Goal: Information Seeking & Learning: Find specific fact

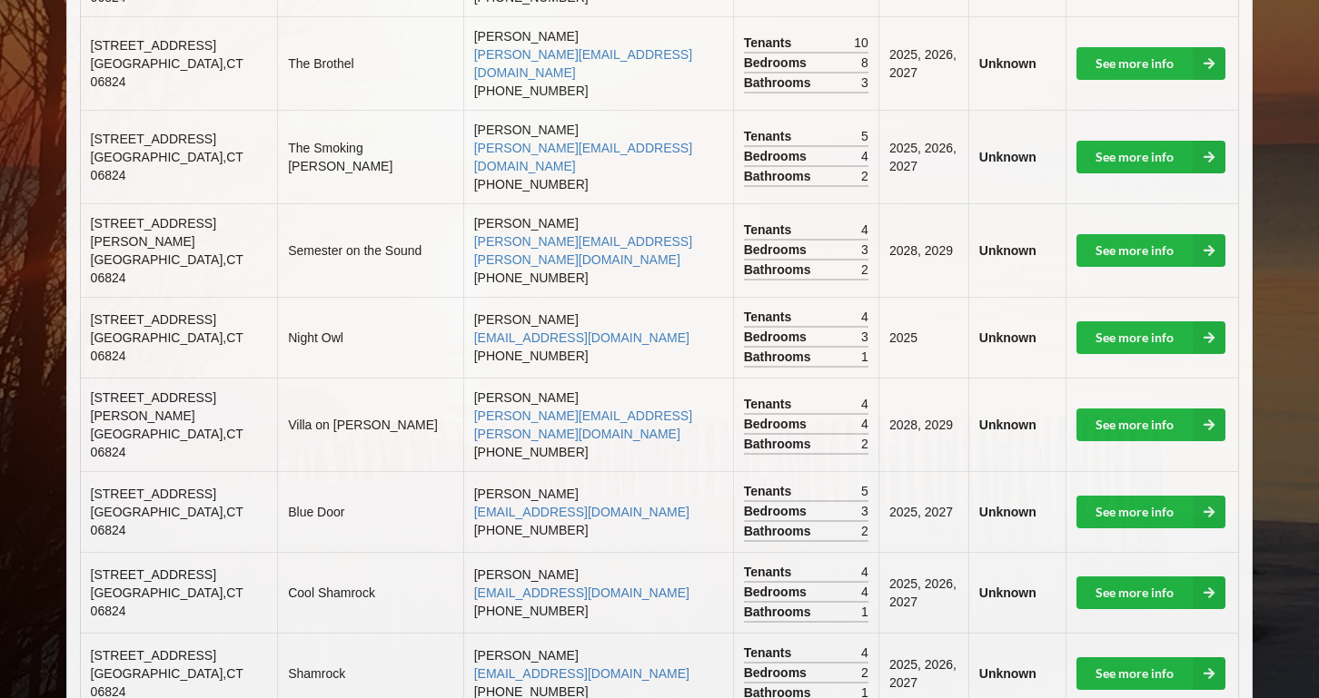
scroll to position [1150, 0]
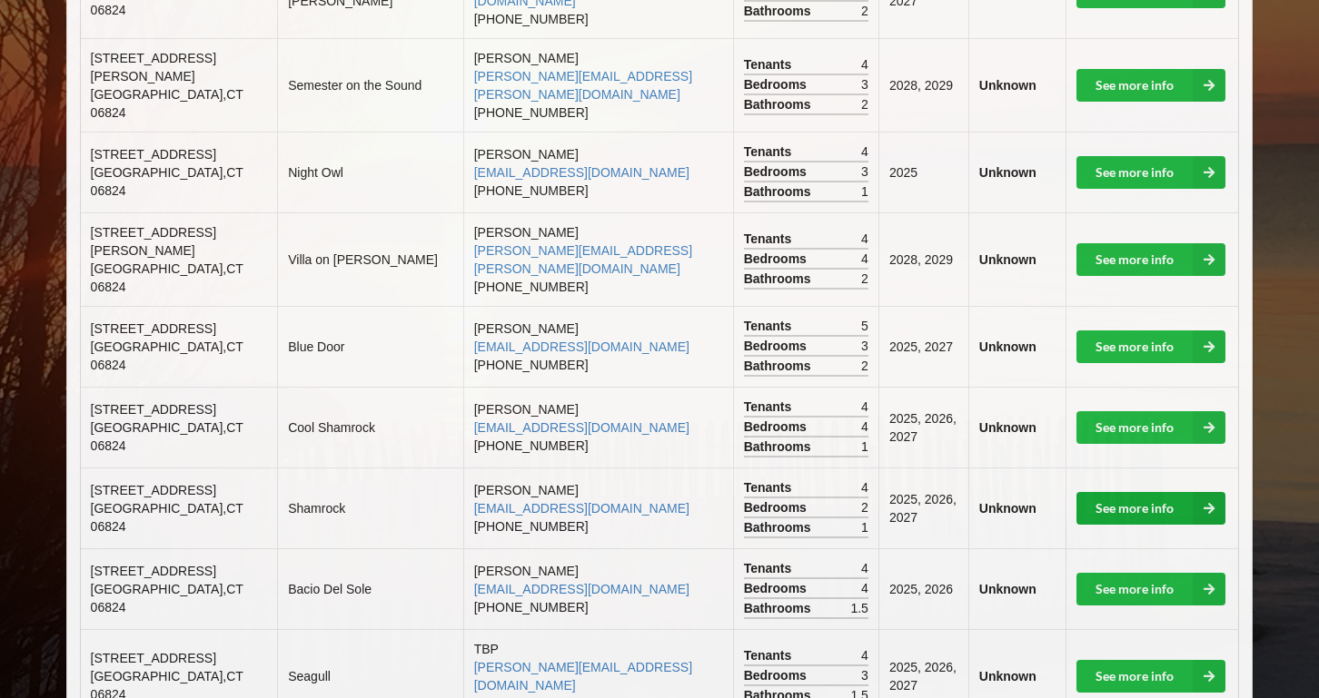
click at [1160, 492] on link "See more info" at bounding box center [1150, 508] width 149 height 33
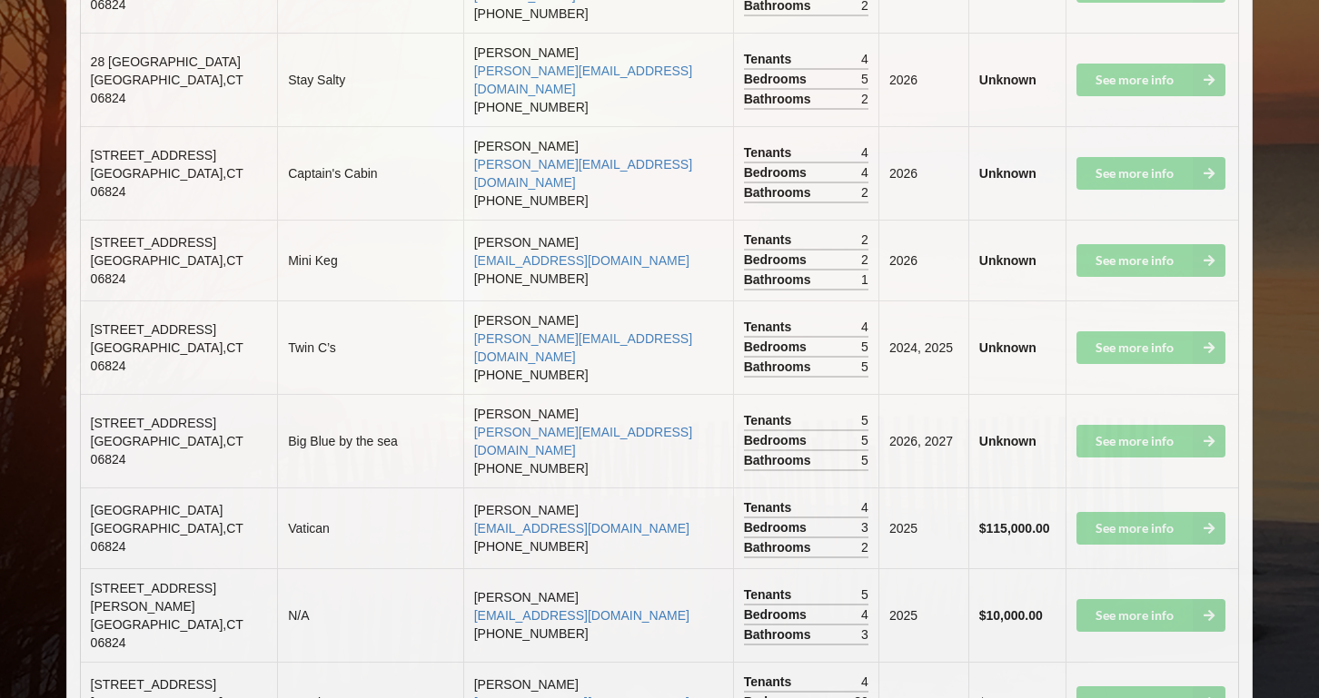
scroll to position [3844, 0]
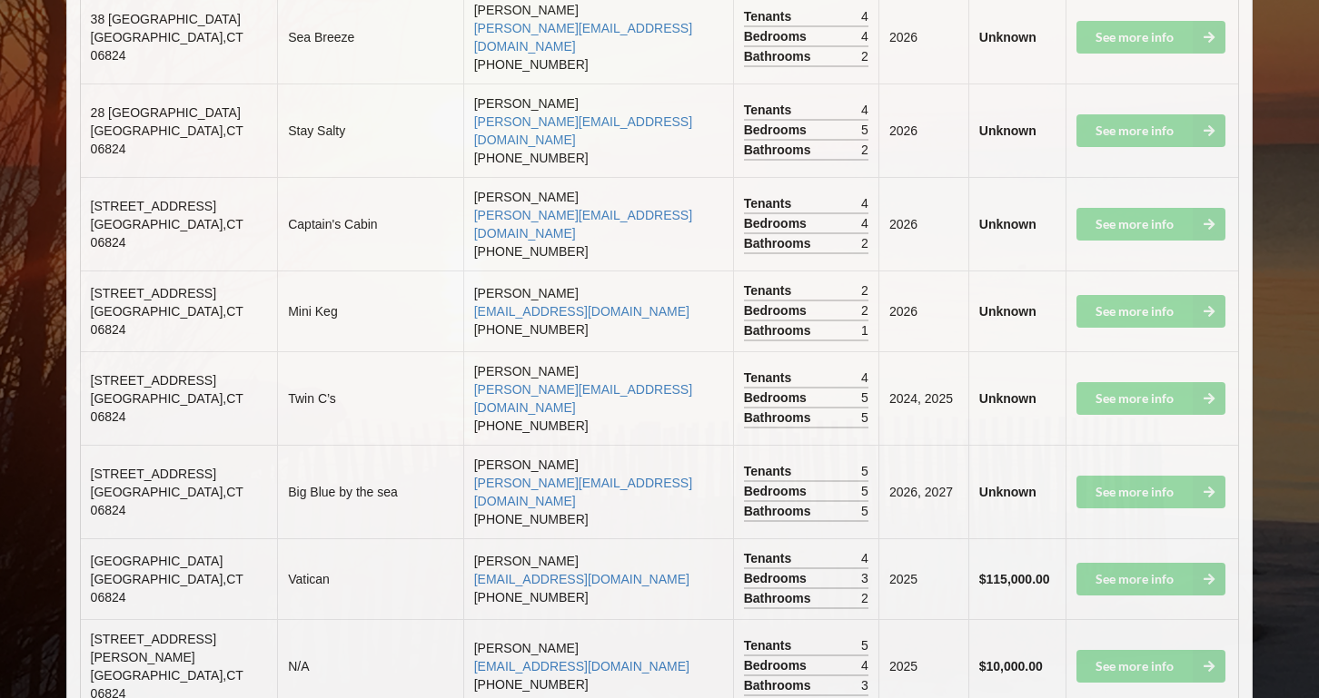
click at [1146, 445] on td "See more info" at bounding box center [1151, 492] width 173 height 94
drag, startPoint x: 204, startPoint y: 106, endPoint x: 88, endPoint y: 86, distance: 118.0
click at [88, 445] on td "[STREET_ADDRESS]" at bounding box center [179, 492] width 197 height 94
copy td "[STREET_ADDRESS]"
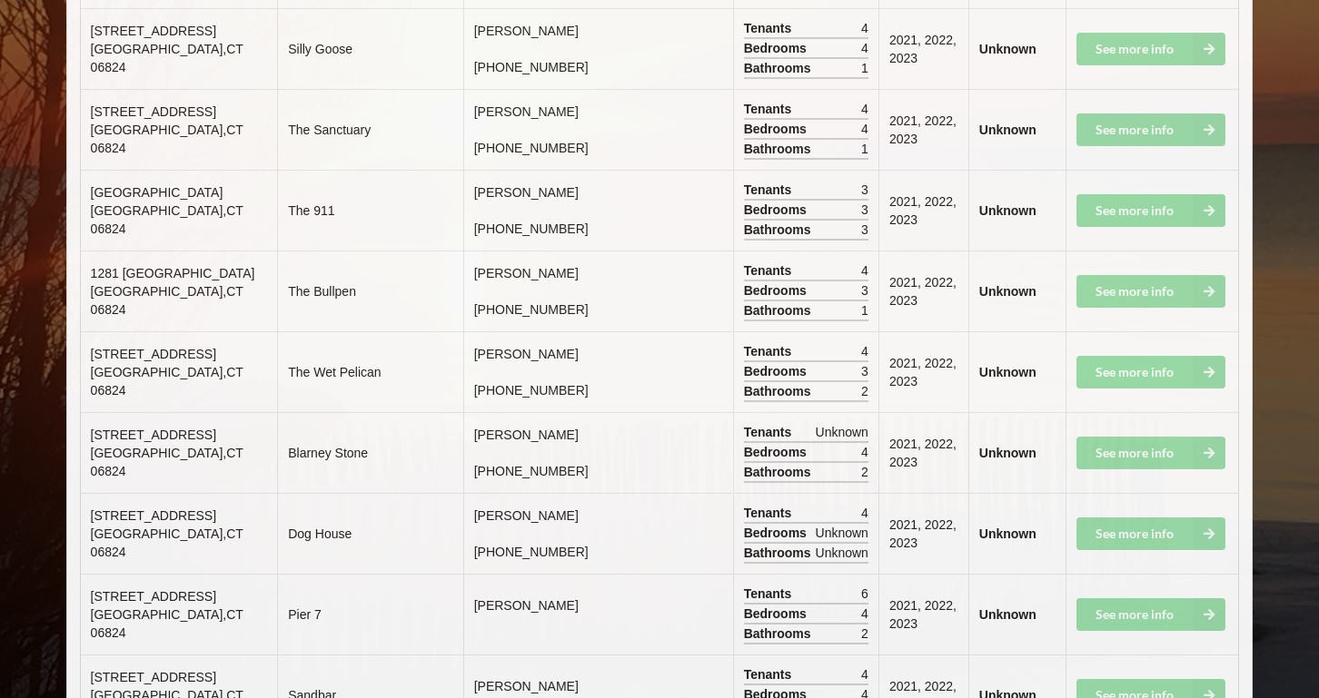
scroll to position [10223, 0]
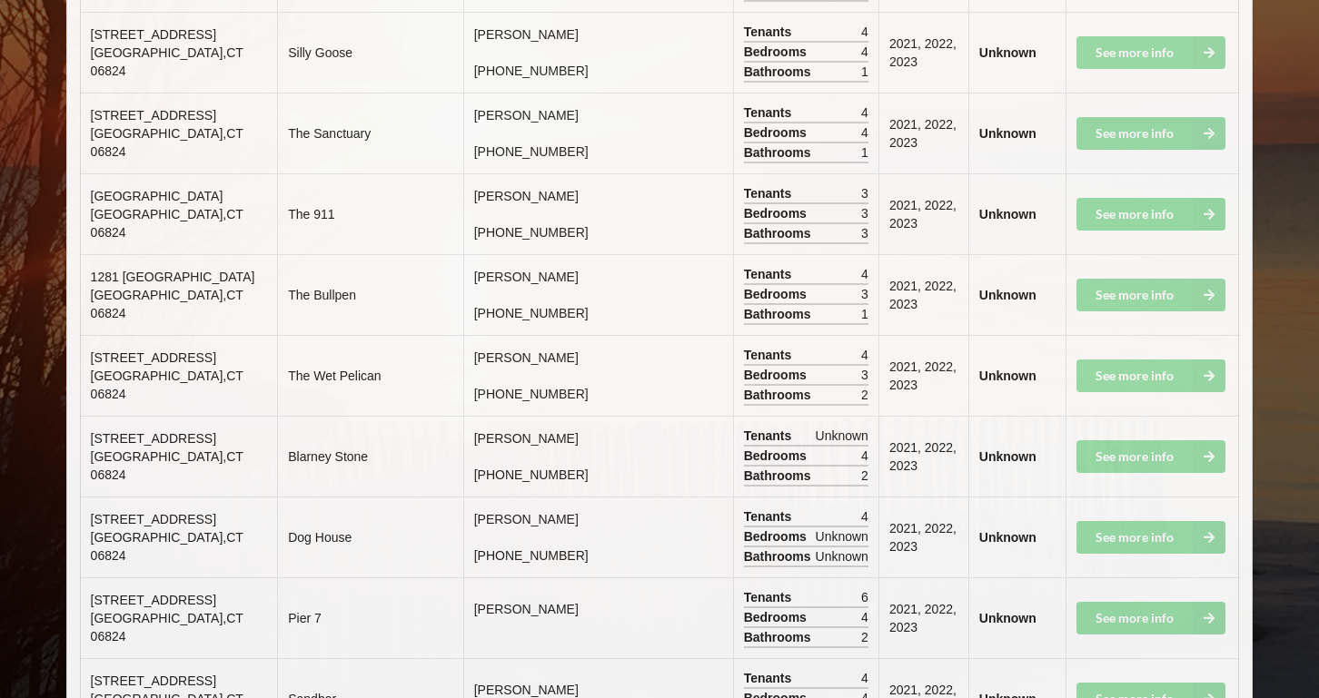
drag, startPoint x: 208, startPoint y: 246, endPoint x: 84, endPoint y: 220, distance: 126.3
copy td "[STREET_ADDRESS]"
